Goal: Information Seeking & Learning: Find specific fact

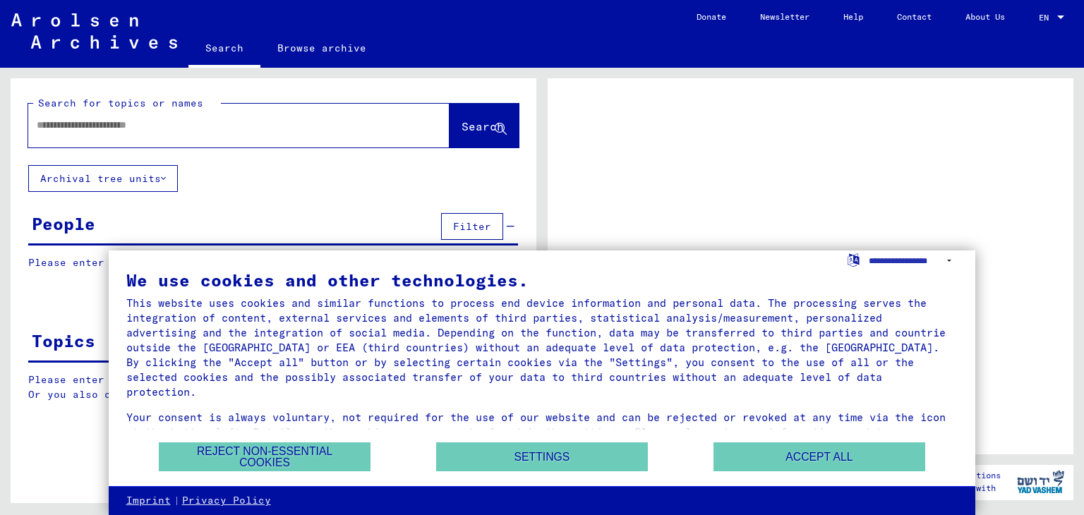
click at [219, 134] on div at bounding box center [221, 125] width 387 height 32
click at [329, 454] on button "Reject non-essential cookies" at bounding box center [265, 457] width 212 height 29
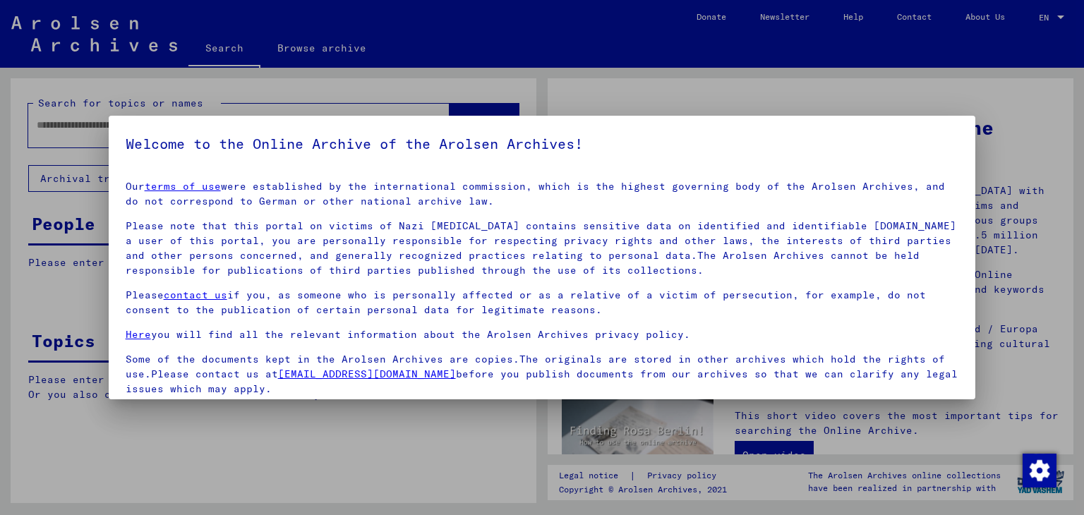
scroll to position [109, 0]
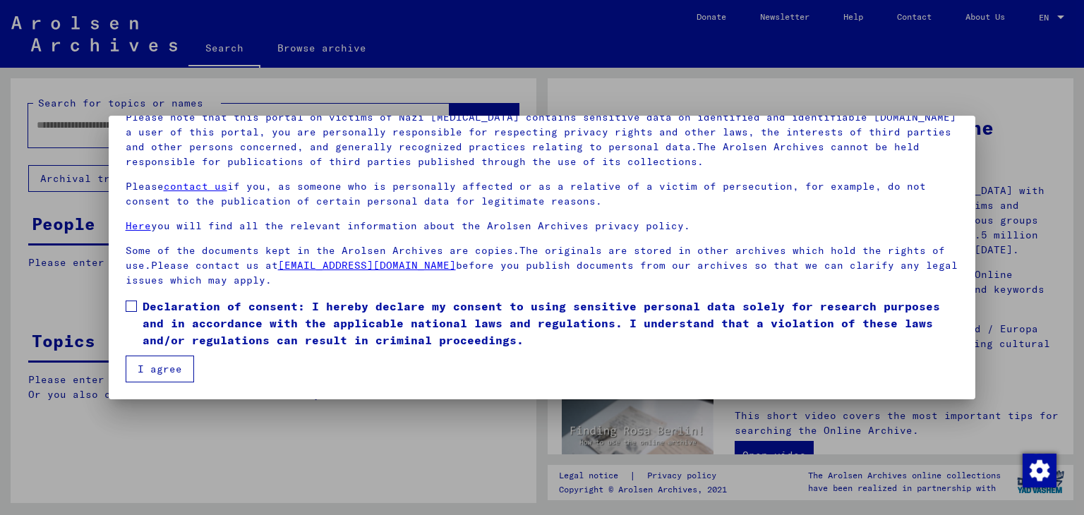
click at [178, 369] on button "I agree" at bounding box center [160, 369] width 68 height 27
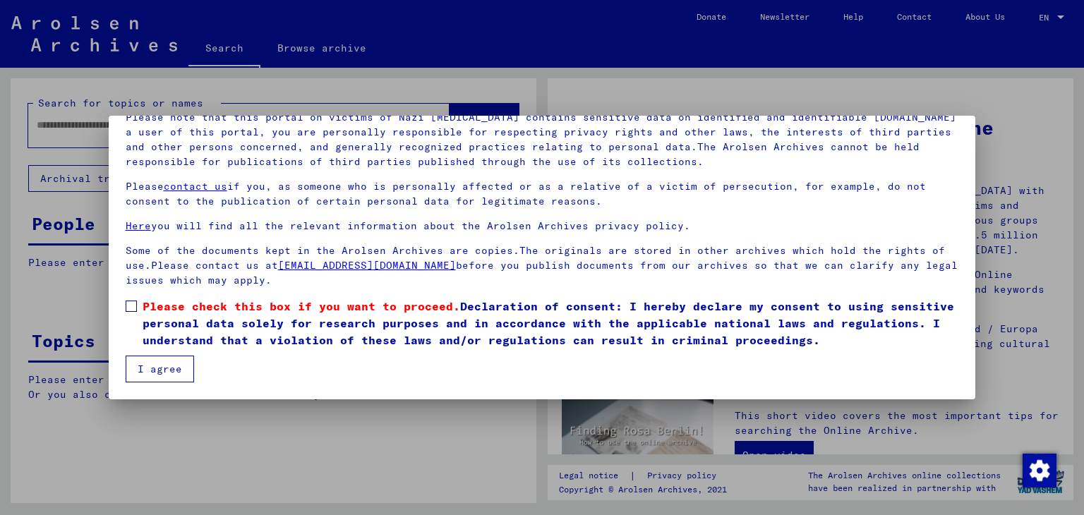
click at [128, 303] on span at bounding box center [131, 306] width 11 height 11
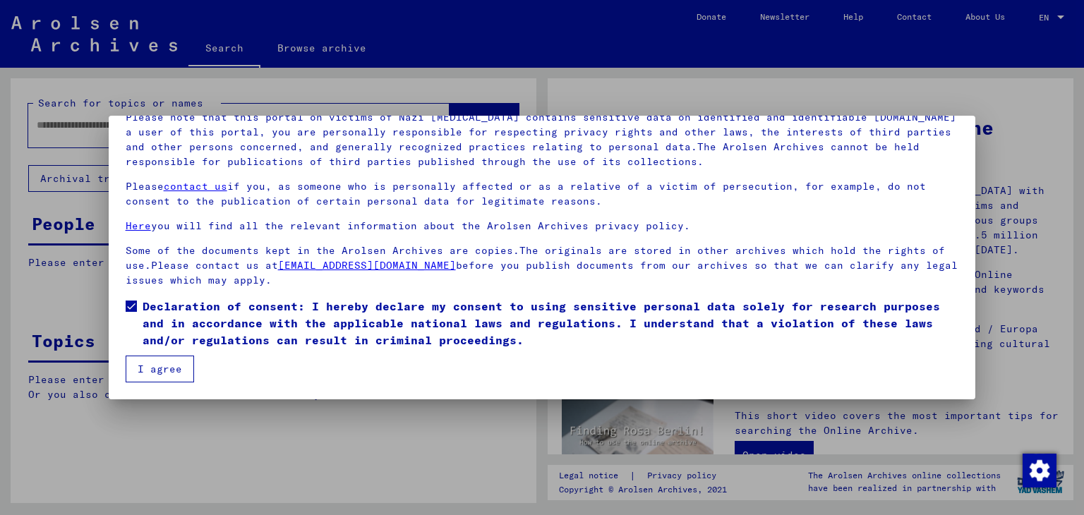
click at [150, 375] on button "I agree" at bounding box center [160, 369] width 68 height 27
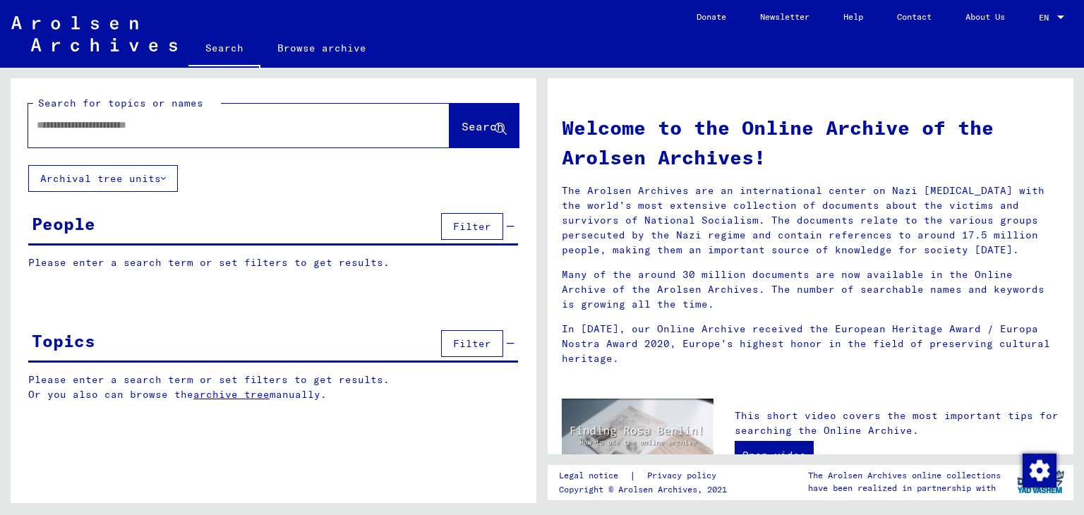
click at [81, 133] on div at bounding box center [217, 125] width 379 height 32
click at [83, 123] on input "text" at bounding box center [222, 125] width 371 height 15
type input "**********"
